Goal: Communication & Community: Share content

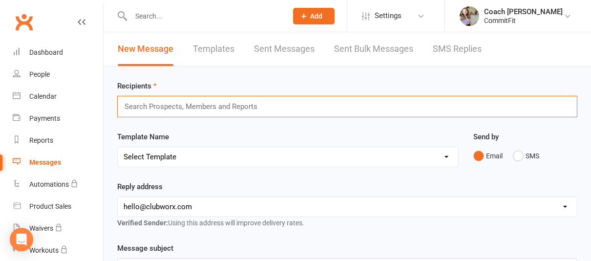
click at [221, 101] on input "text" at bounding box center [195, 106] width 143 height 13
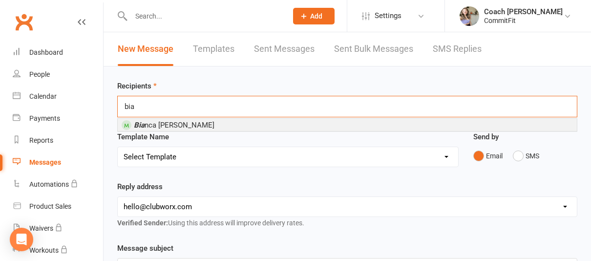
type input "bia"
click at [221, 122] on li "Bia nca [PERSON_NAME]" at bounding box center [347, 125] width 459 height 12
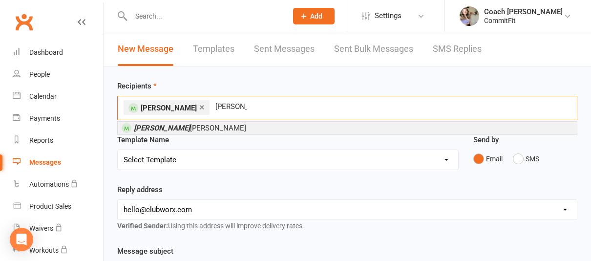
type input "[PERSON_NAME]"
click at [224, 128] on li "[PERSON_NAME]" at bounding box center [347, 128] width 459 height 12
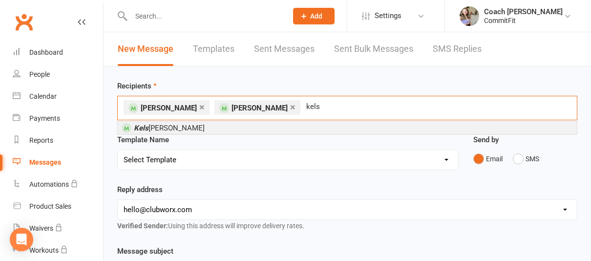
type input "kels"
click at [305, 126] on li "Kels [PERSON_NAME]" at bounding box center [347, 128] width 459 height 12
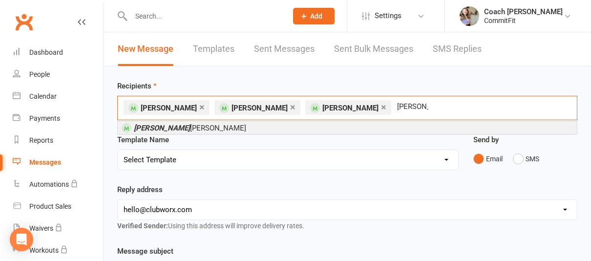
type input "[PERSON_NAME]"
click at [319, 129] on li "[PERSON_NAME]" at bounding box center [347, 128] width 459 height 12
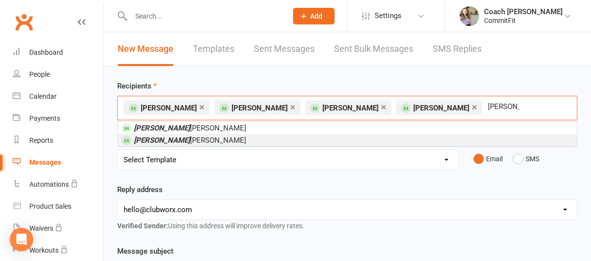
type input "[PERSON_NAME]"
click at [348, 142] on li "[PERSON_NAME]" at bounding box center [347, 140] width 459 height 12
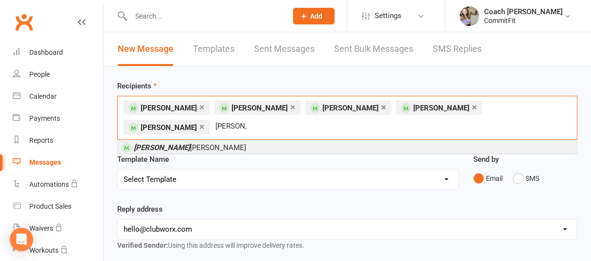
type input "[PERSON_NAME]"
click at [334, 141] on li "[PERSON_NAME]" at bounding box center [347, 147] width 459 height 12
type input "[PERSON_NAME]"
click at [276, 150] on li "[PERSON_NAME]" at bounding box center [347, 147] width 459 height 12
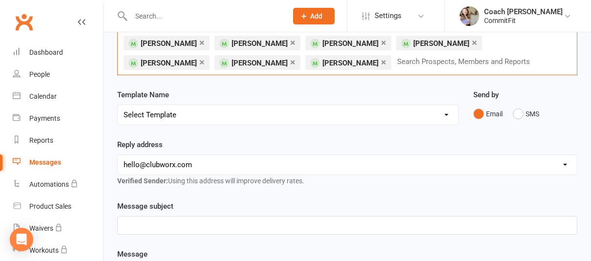
scroll to position [65, 0]
click at [332, 228] on p "﻿" at bounding box center [347, 225] width 447 height 12
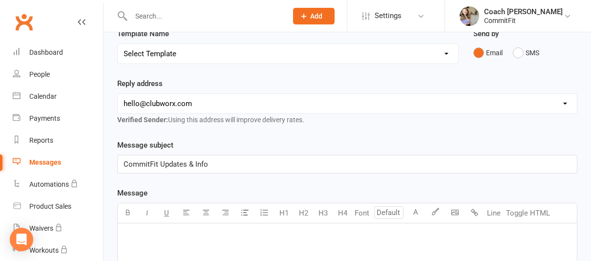
scroll to position [130, 0]
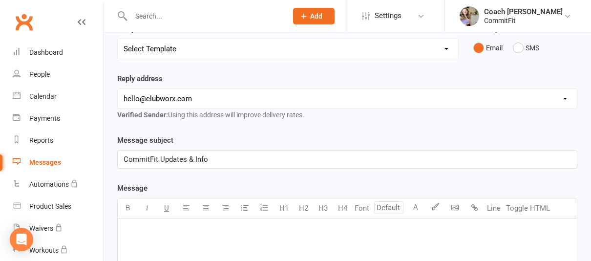
click at [358, 233] on p "﻿" at bounding box center [347, 231] width 447 height 12
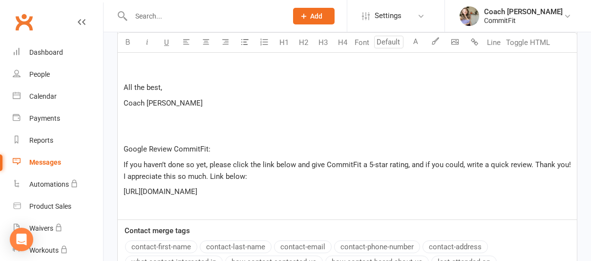
scroll to position [624, 0]
drag, startPoint x: 230, startPoint y: 150, endPoint x: 120, endPoint y: 149, distance: 109.9
click at [131, 36] on button "button" at bounding box center [128, 43] width 20 height 20
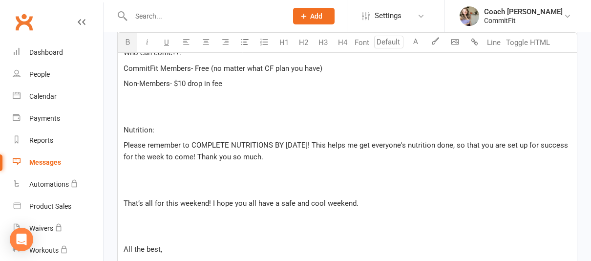
scroll to position [461, 0]
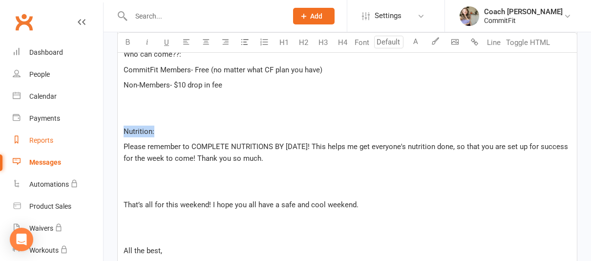
drag, startPoint x: 160, startPoint y: 126, endPoint x: 102, endPoint y: 133, distance: 58.6
click at [102, 133] on ui-view "Prospect Member Non-attending contact Class / event Appointment Task Membership…" at bounding box center [295, 43] width 591 height 1004
click at [127, 40] on icon "button" at bounding box center [127, 41] width 7 height 7
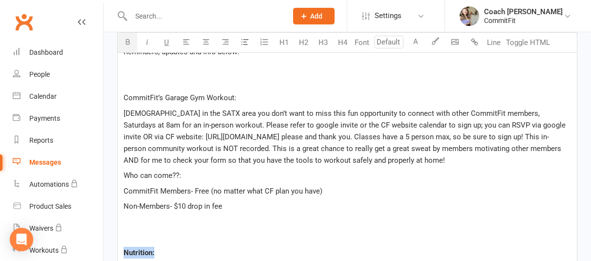
scroll to position [335, 0]
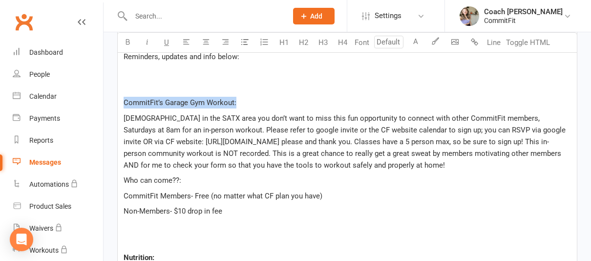
drag, startPoint x: 244, startPoint y: 100, endPoint x: 122, endPoint y: 98, distance: 122.1
click at [122, 98] on div "Good Evening CommitFit!! I hope y’all are having a great weekend so far! Remind…" at bounding box center [347, 260] width 459 height 495
click at [126, 40] on icon "button" at bounding box center [127, 41] width 7 height 7
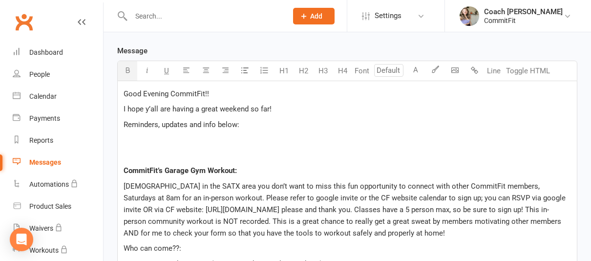
scroll to position [251, 0]
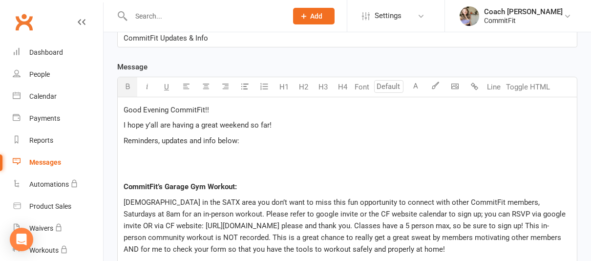
click at [124, 124] on span "I hope y’all are having a great weekend so far!" at bounding box center [198, 125] width 148 height 9
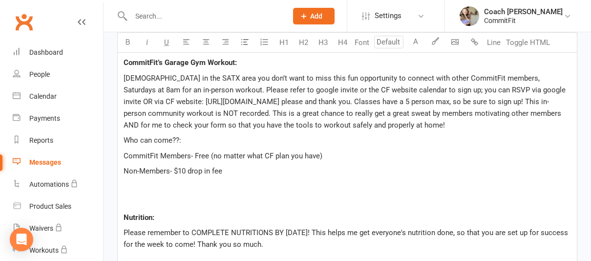
scroll to position [380, 0]
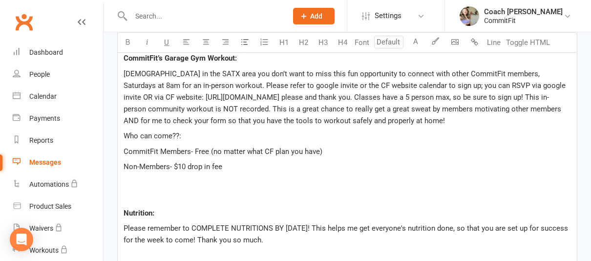
click at [132, 185] on p "﻿" at bounding box center [347, 182] width 447 height 12
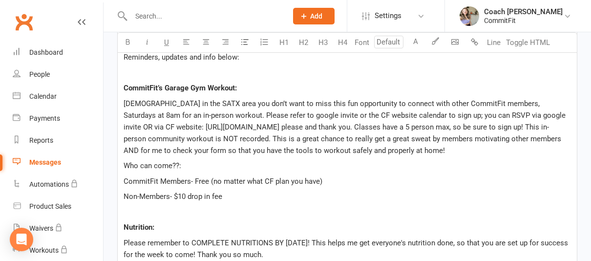
scroll to position [374, 0]
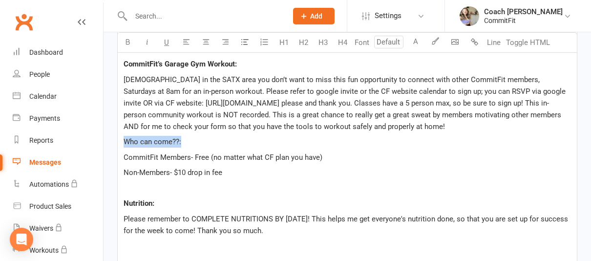
drag, startPoint x: 124, startPoint y: 140, endPoint x: 196, endPoint y: 140, distance: 72.3
click at [196, 140] on p "Who can come??:" at bounding box center [347, 142] width 447 height 12
click at [149, 43] on icon "button" at bounding box center [147, 41] width 7 height 7
click at [253, 164] on div "Good Evening CommitFit!! ﻿ I hope y’all are having a great weekend so far! Remi…" at bounding box center [347, 215] width 459 height 480
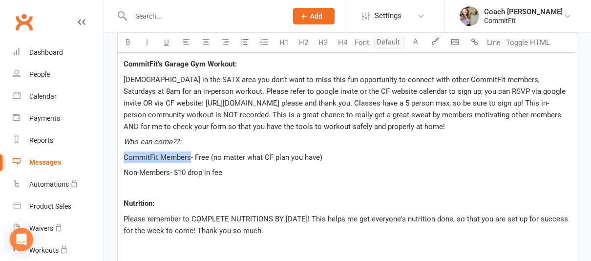
drag, startPoint x: 124, startPoint y: 156, endPoint x: 189, endPoint y: 156, distance: 65.9
click at [189, 156] on span "CommitFit Members- Free (no matter what CF plan you have)" at bounding box center [223, 157] width 199 height 9
click at [171, 43] on button "U" at bounding box center [167, 43] width 20 height 20
drag, startPoint x: 125, startPoint y: 173, endPoint x: 170, endPoint y: 175, distance: 45.4
click at [170, 175] on span "Non-Members- $10 drop in fee" at bounding box center [173, 172] width 99 height 9
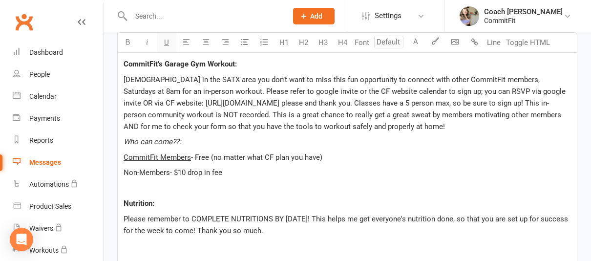
click at [173, 43] on button "U" at bounding box center [167, 43] width 20 height 20
click at [270, 184] on p "﻿" at bounding box center [347, 188] width 447 height 12
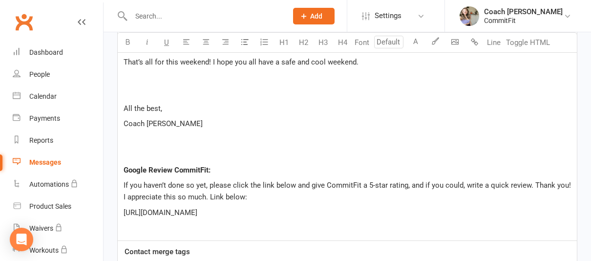
scroll to position [744, 0]
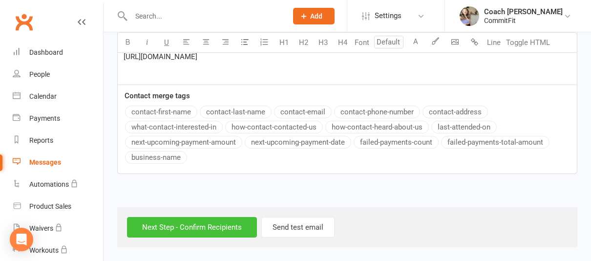
click at [188, 225] on input "Next Step - Confirm Recipients" at bounding box center [192, 227] width 130 height 21
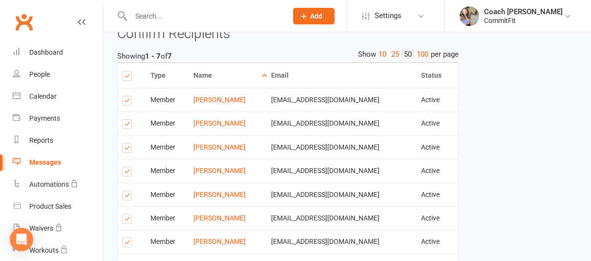
scroll to position [766, 0]
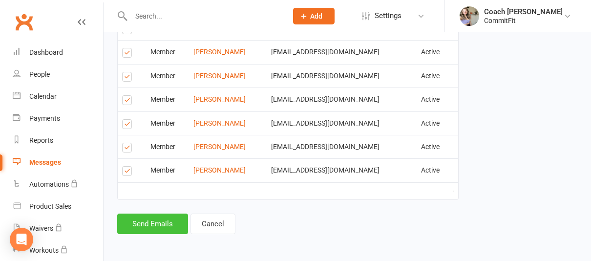
click at [170, 220] on button "Send Emails" at bounding box center [152, 223] width 71 height 21
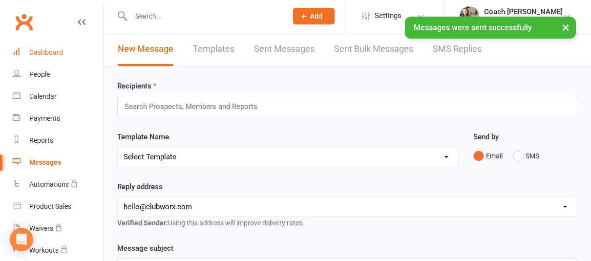
click at [67, 57] on link "Dashboard" at bounding box center [58, 53] width 90 height 22
